Goal: Information Seeking & Learning: Learn about a topic

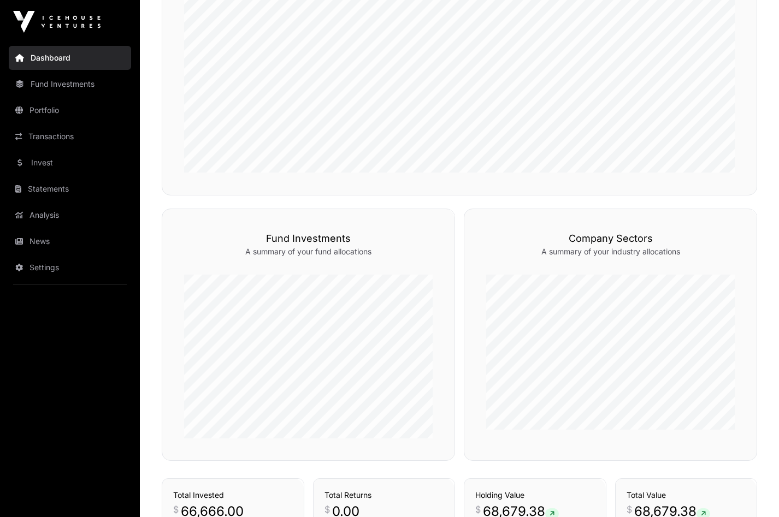
scroll to position [522, 0]
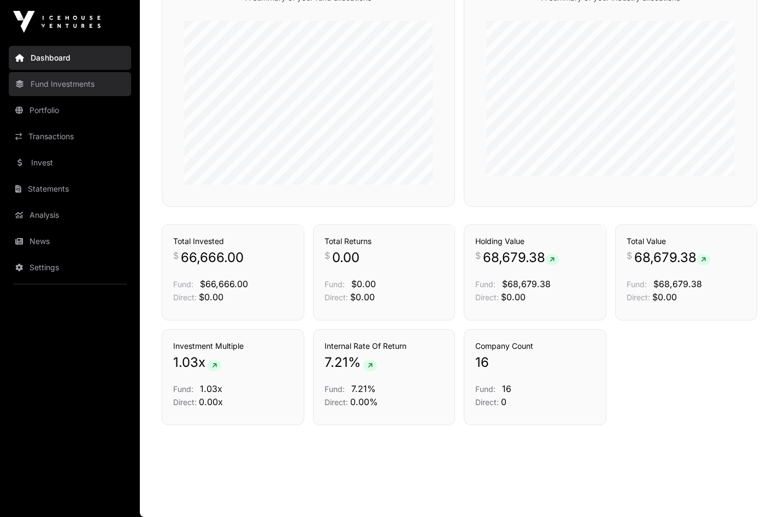
click at [72, 79] on link "Fund Investments" at bounding box center [70, 84] width 122 height 24
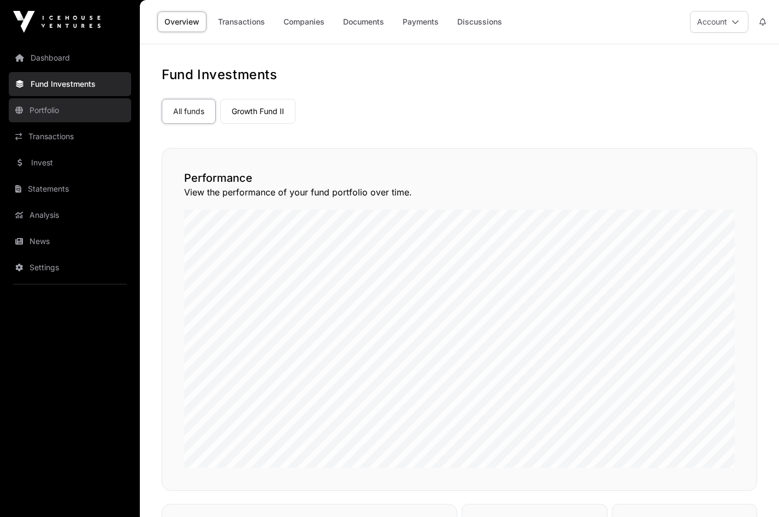
click at [69, 115] on link "Portfolio" at bounding box center [70, 110] width 122 height 24
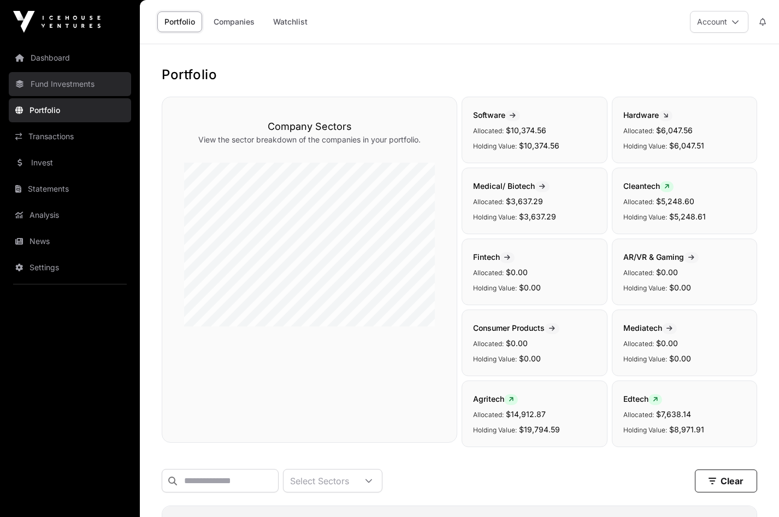
click at [65, 81] on link "Fund Investments" at bounding box center [70, 84] width 122 height 24
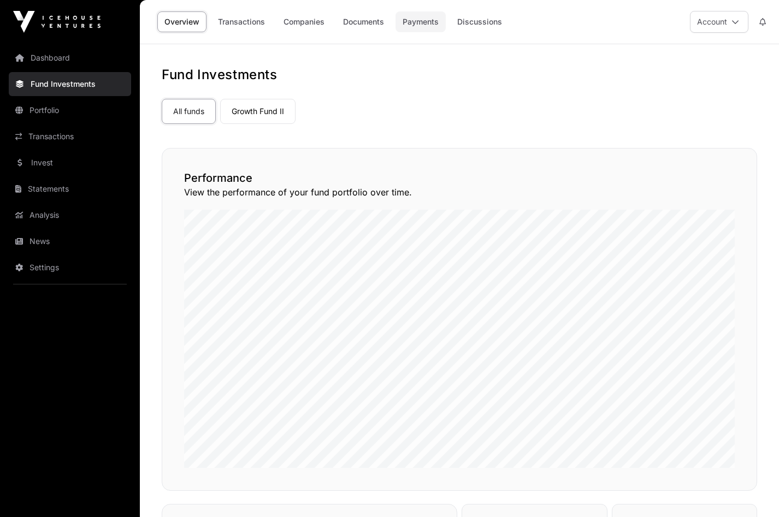
click at [421, 20] on link "Payments" at bounding box center [420, 21] width 50 height 21
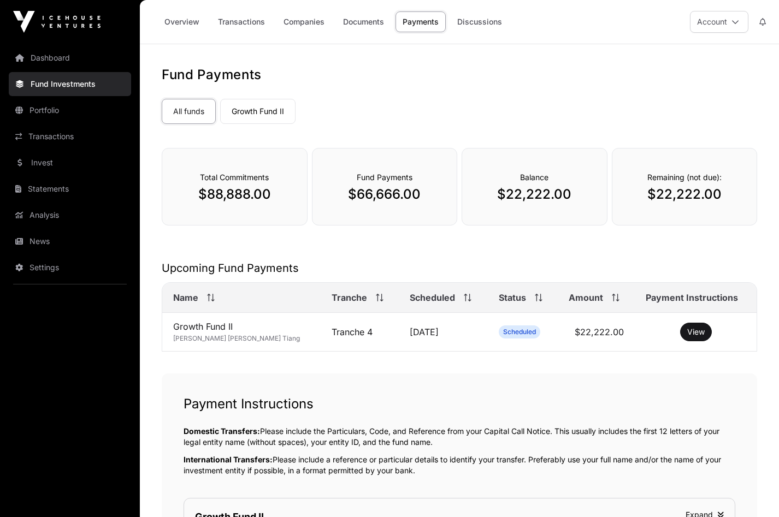
click at [401, 255] on div "Fund Payments All funds Growth Fund II Select a fund There may be future fund t…" at bounding box center [459, 440] width 639 height 748
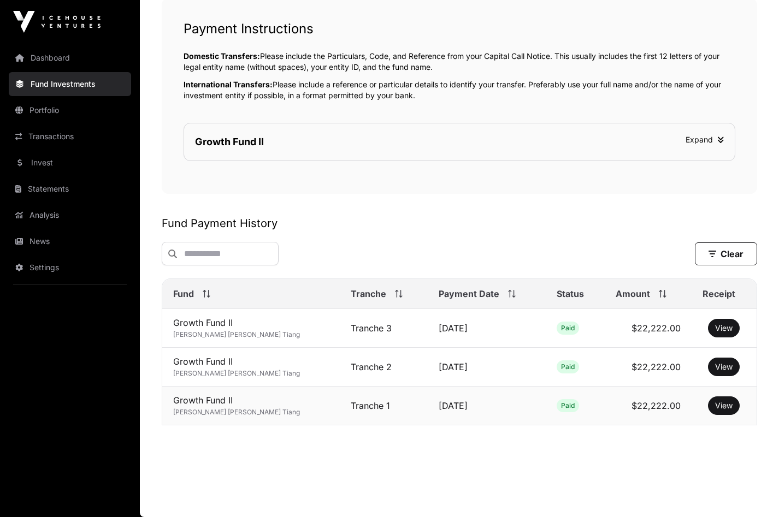
scroll to position [357, 0]
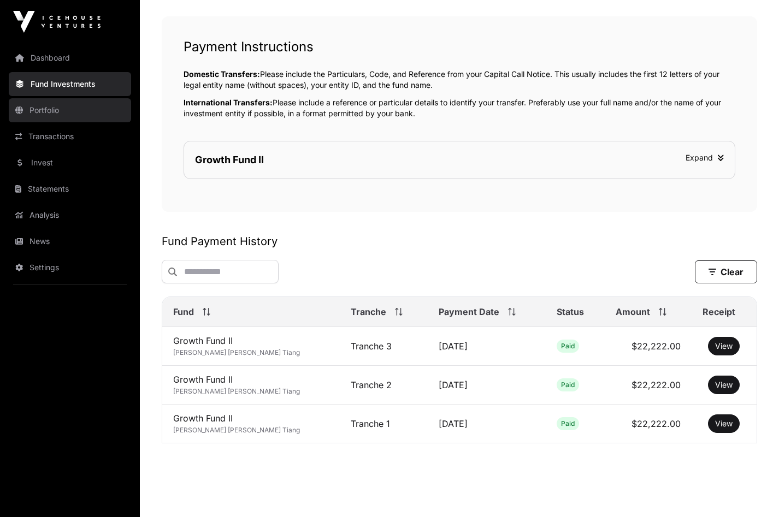
click at [40, 111] on link "Portfolio" at bounding box center [70, 110] width 122 height 24
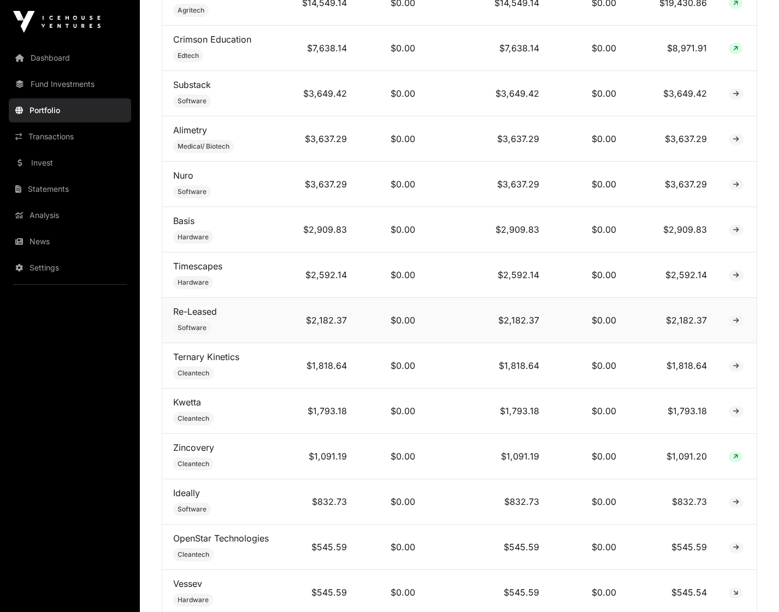
scroll to position [387, 0]
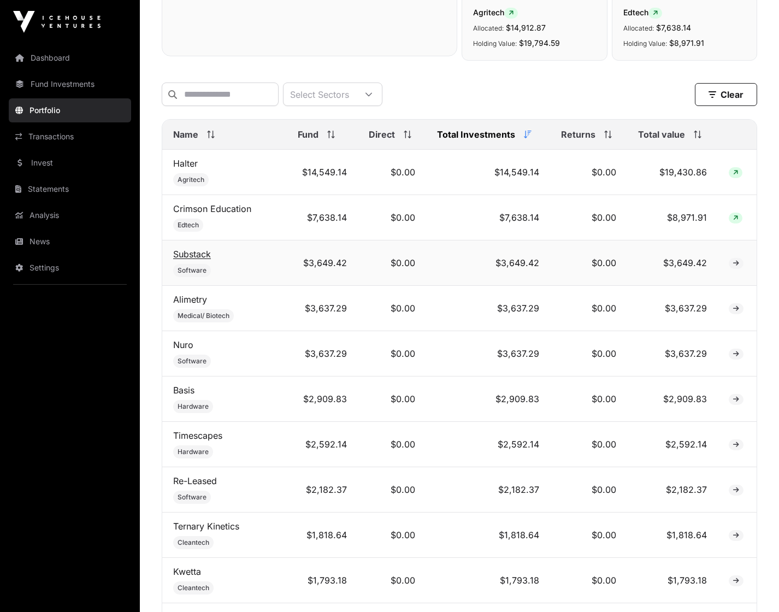
click at [199, 259] on link "Substack" at bounding box center [192, 254] width 38 height 11
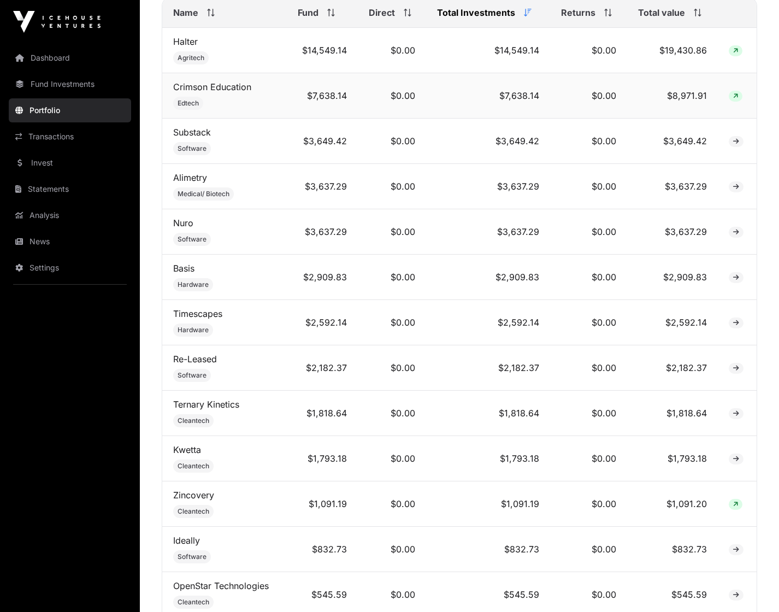
scroll to position [205, 0]
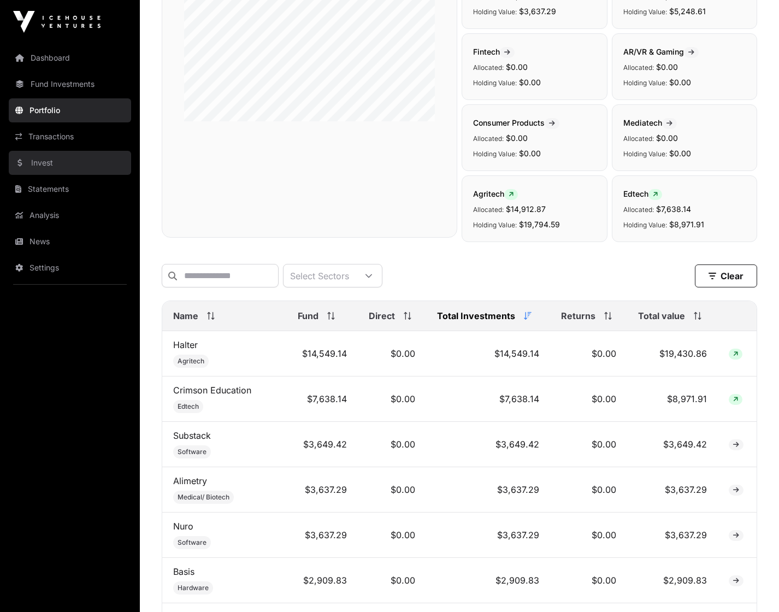
click at [50, 167] on link "Invest" at bounding box center [70, 163] width 122 height 24
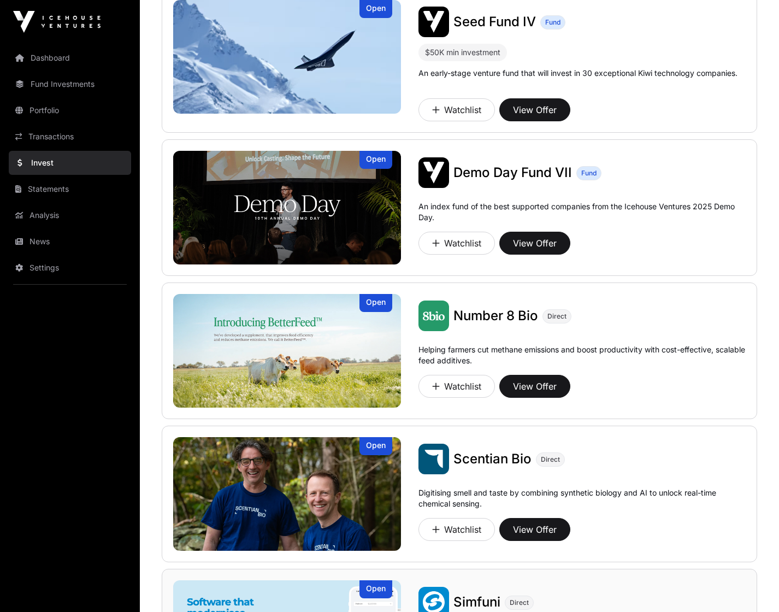
scroll to position [68, 0]
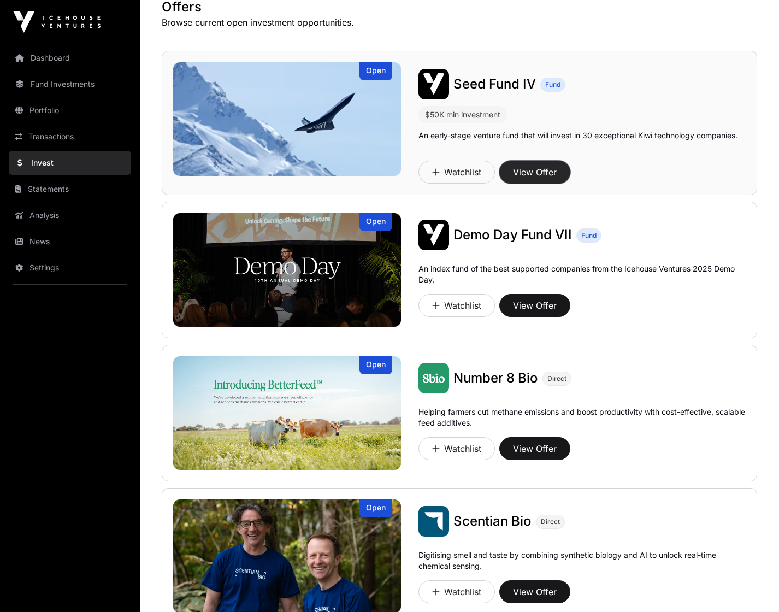
click at [554, 172] on button "View Offer" at bounding box center [534, 172] width 71 height 23
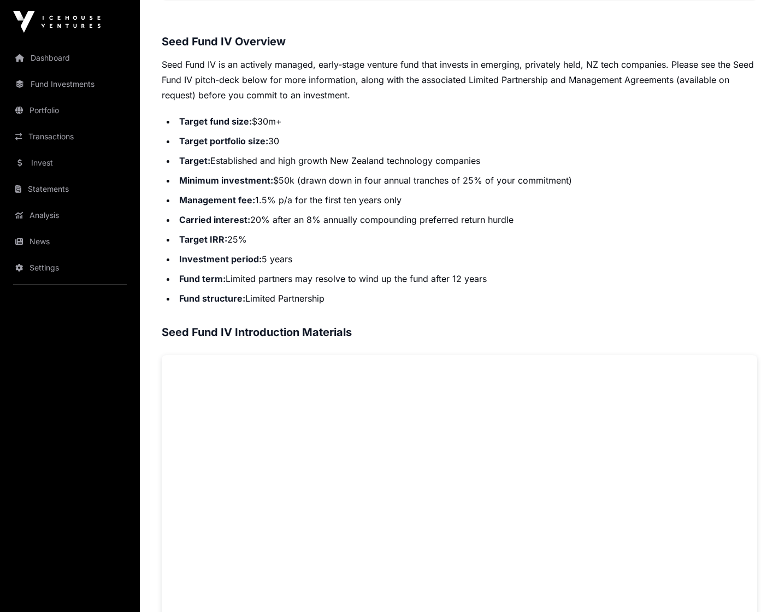
scroll to position [93, 0]
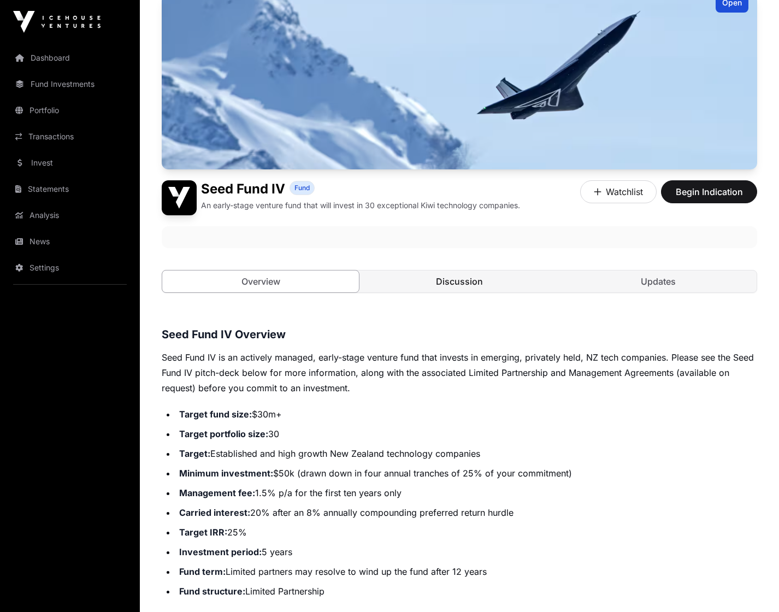
click at [483, 288] on link "Discussion" at bounding box center [459, 281] width 197 height 22
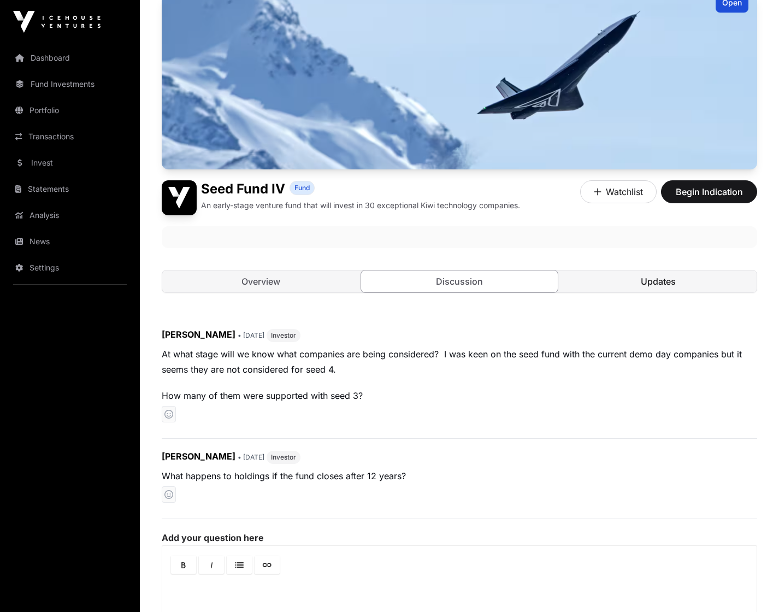
click at [662, 289] on link "Updates" at bounding box center [658, 281] width 197 height 22
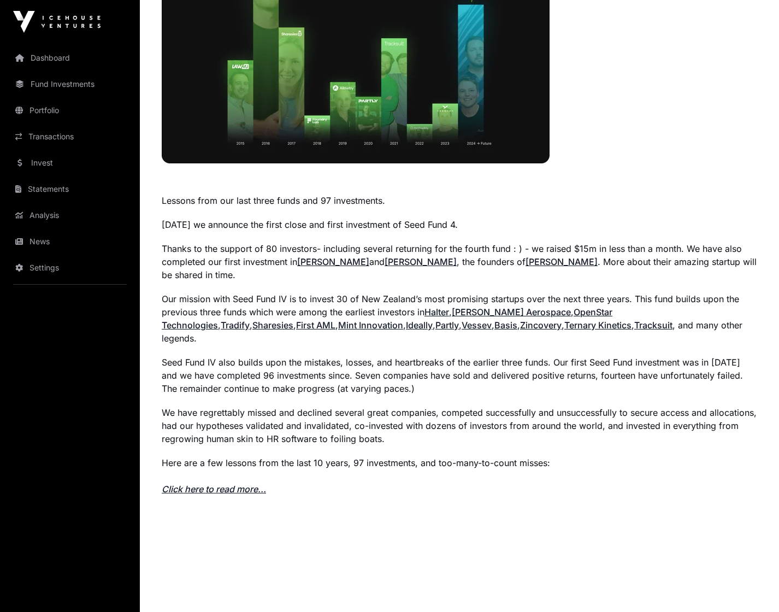
scroll to position [605, 0]
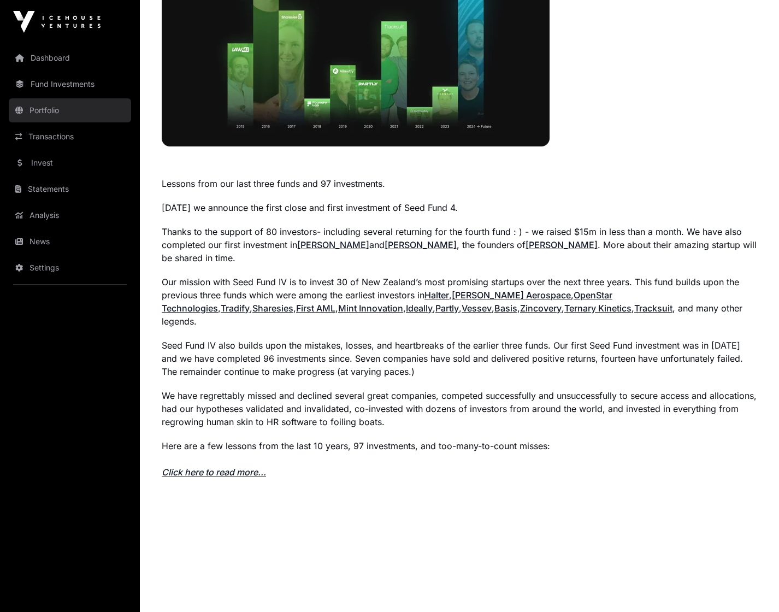
click at [48, 115] on link "Portfolio" at bounding box center [70, 110] width 122 height 24
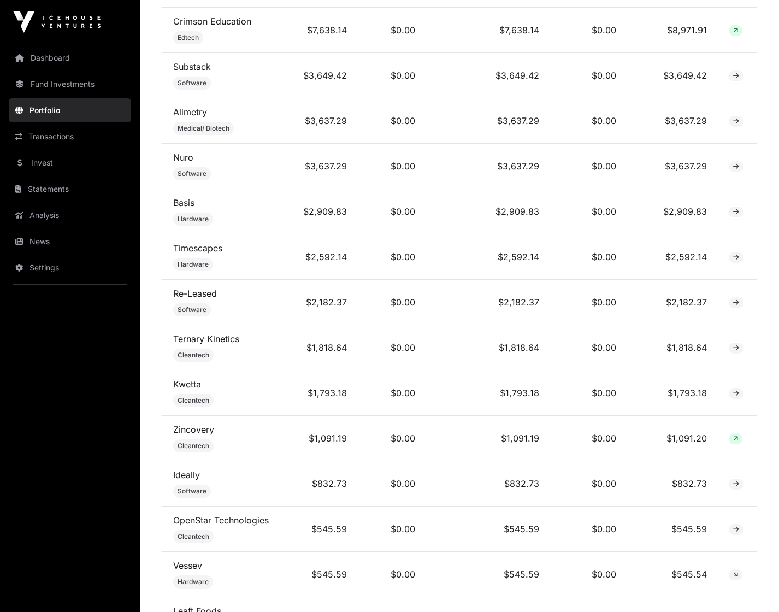
scroll to position [208, 0]
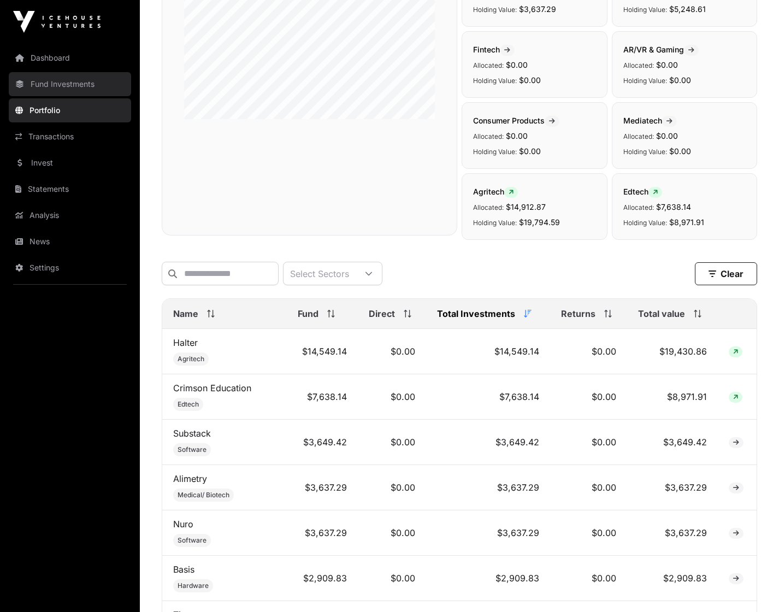
click at [49, 81] on link "Fund Investments" at bounding box center [70, 84] width 122 height 24
